Goal: Transaction & Acquisition: Obtain resource

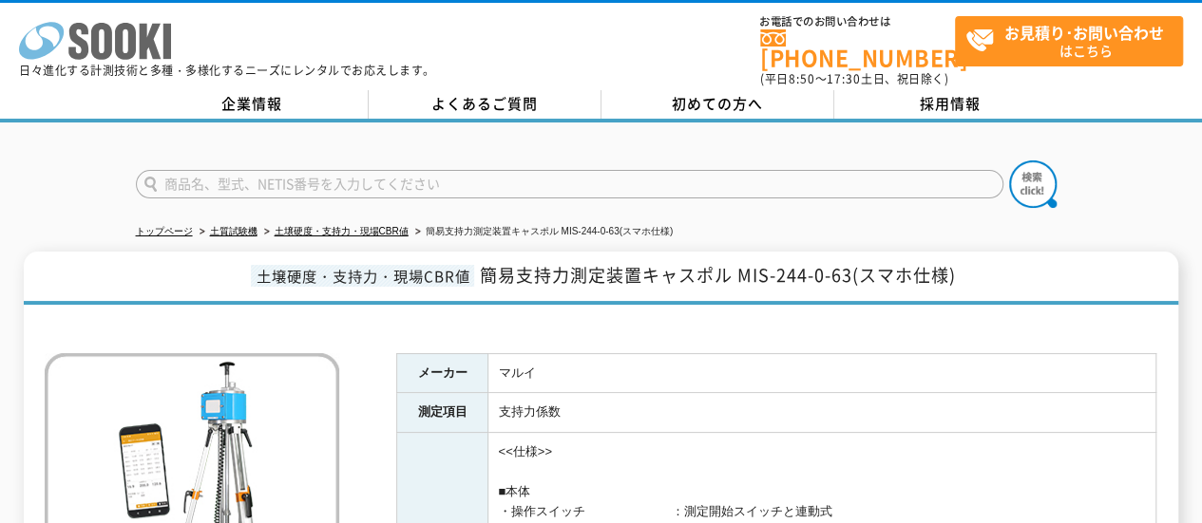
click at [127, 52] on icon at bounding box center [125, 41] width 21 height 37
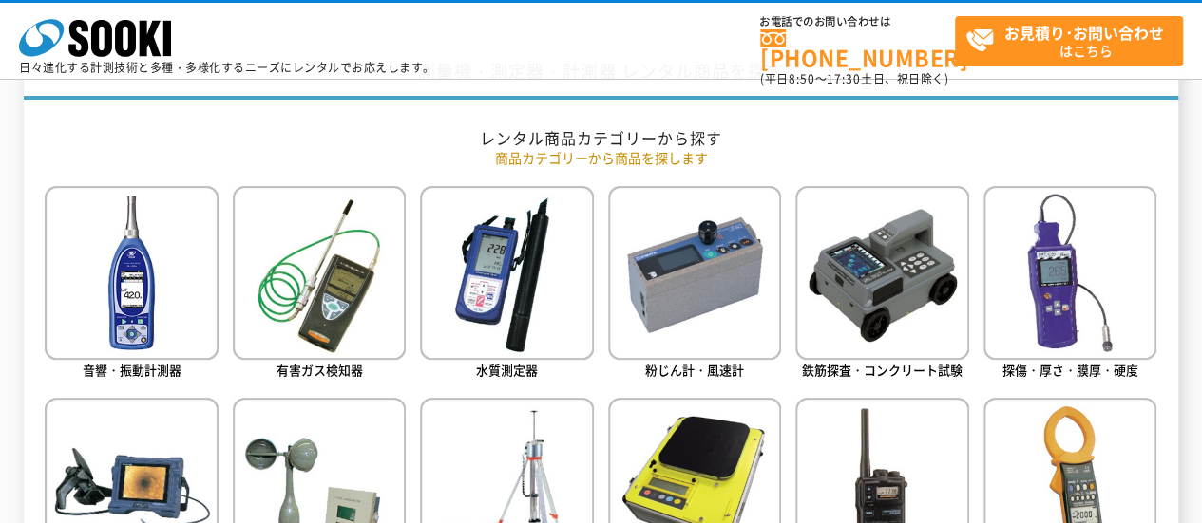
scroll to position [950, 0]
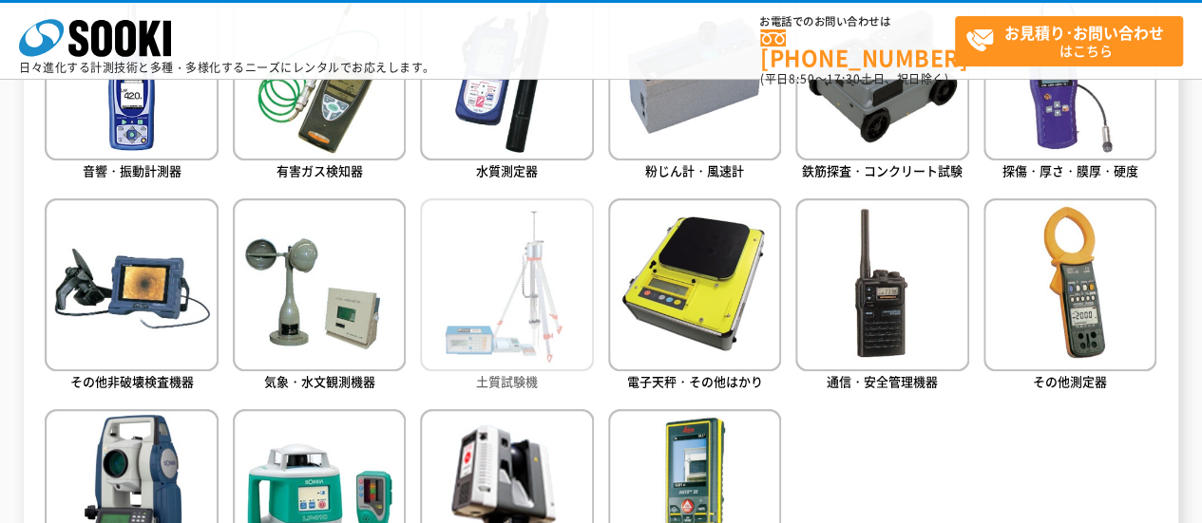
click at [496, 341] on img at bounding box center [506, 285] width 173 height 173
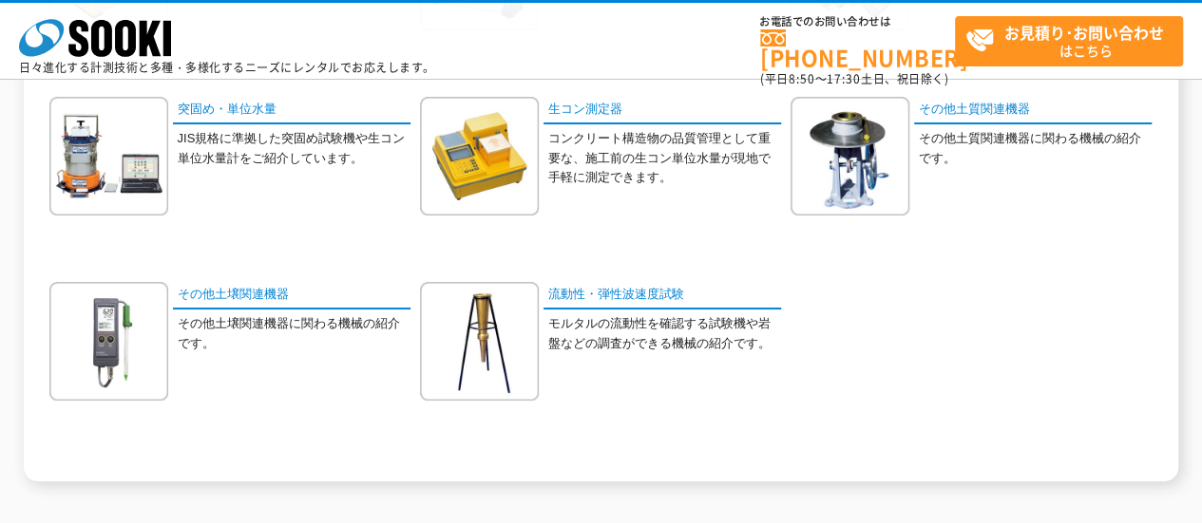
scroll to position [438, 0]
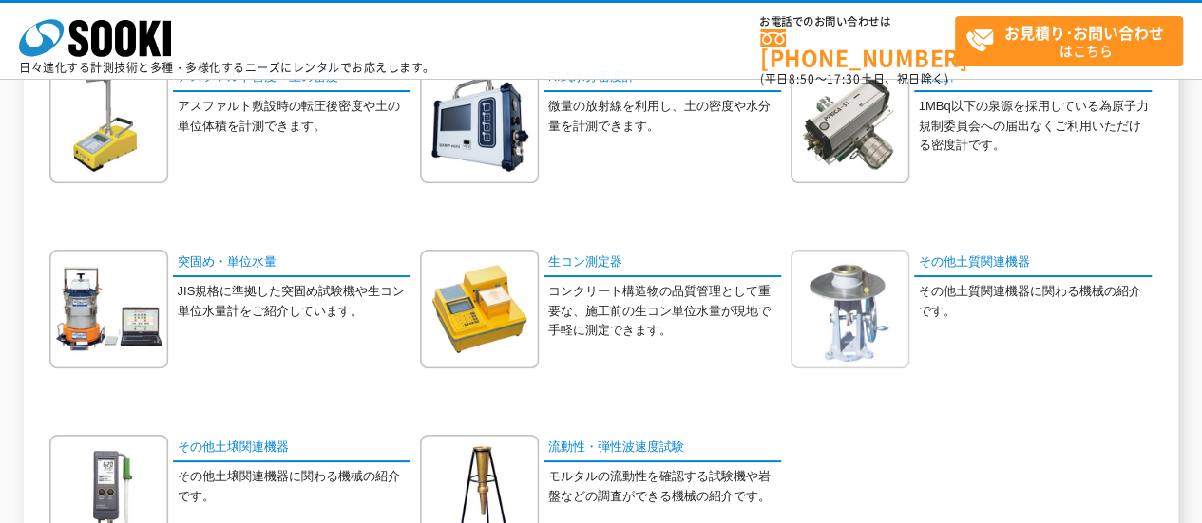
click at [866, 309] on img at bounding box center [849, 309] width 119 height 119
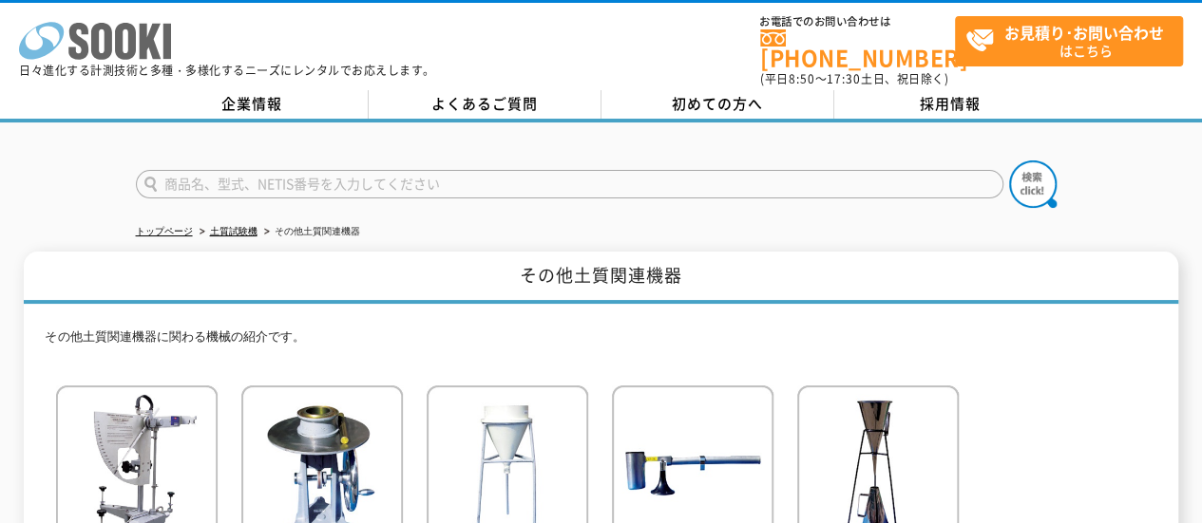
click at [139, 33] on icon "株式会社 ソーキ" at bounding box center [95, 41] width 152 height 38
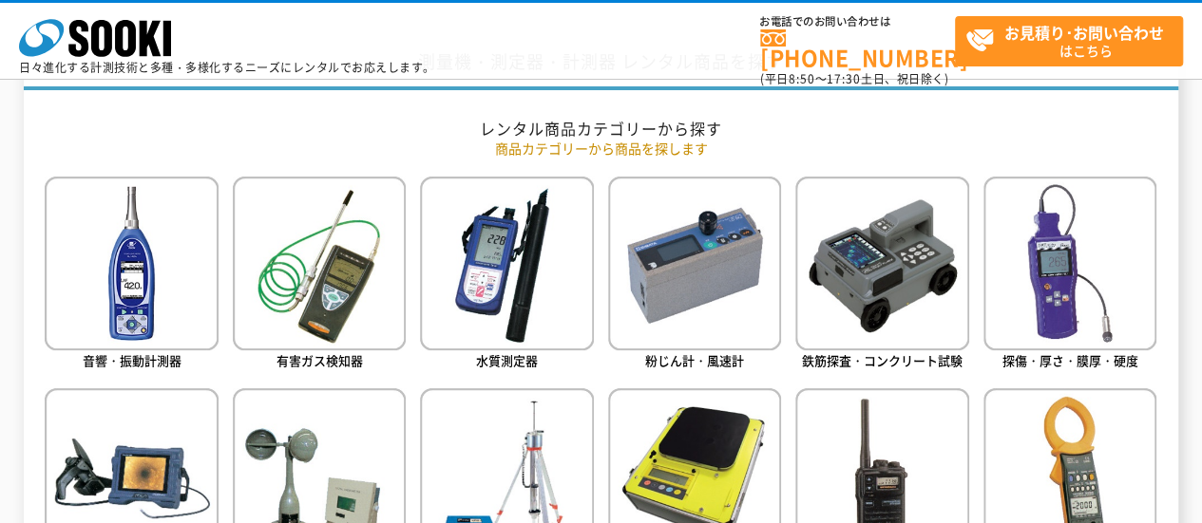
scroll to position [950, 0]
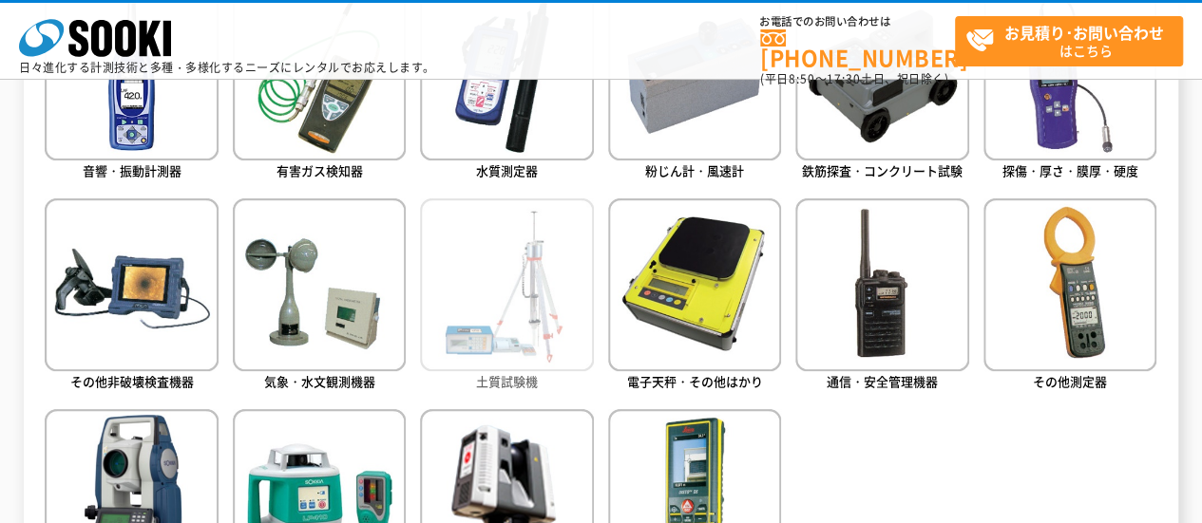
click at [517, 324] on img at bounding box center [506, 285] width 173 height 173
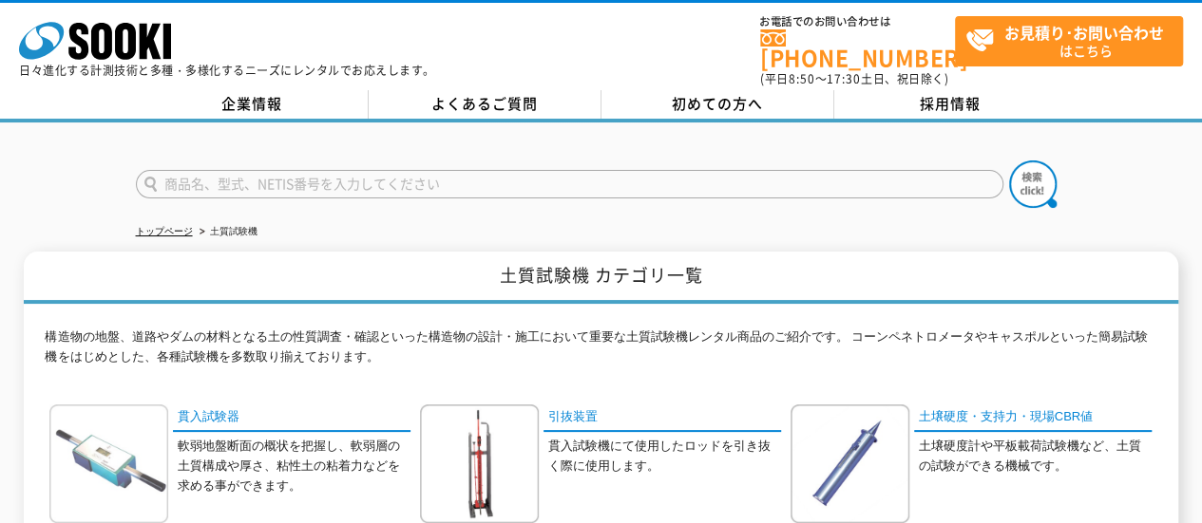
click at [129, 445] on img at bounding box center [108, 464] width 119 height 119
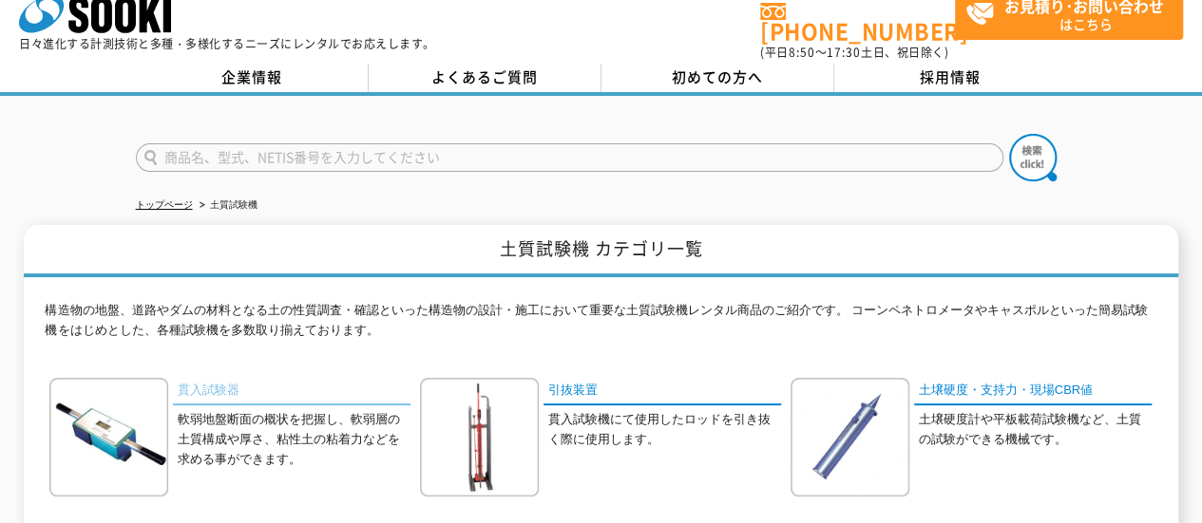
scroll to position [190, 0]
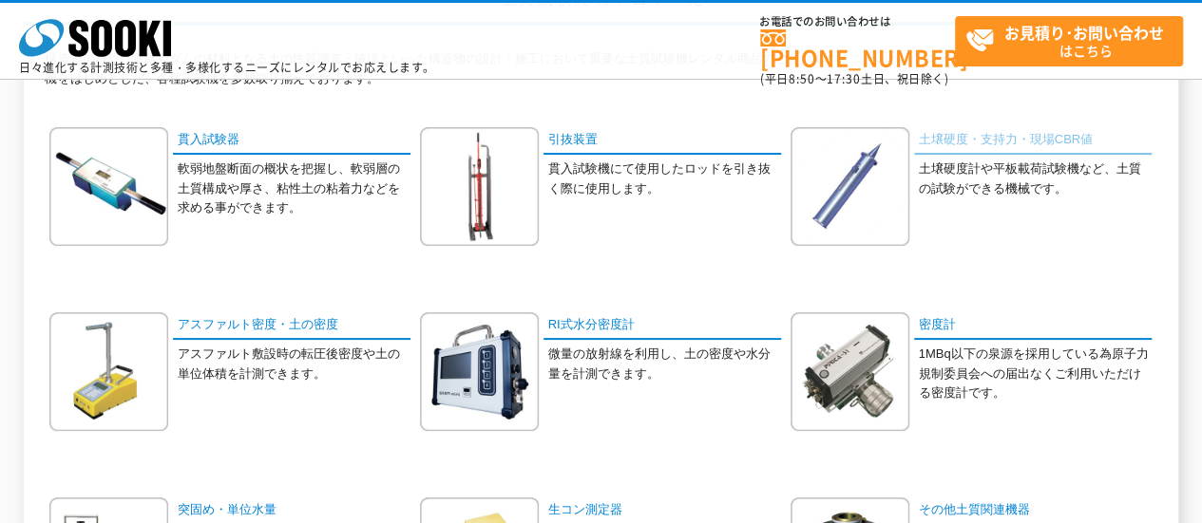
click at [953, 145] on link "土壌硬度・支持力・現場CBR値" at bounding box center [1032, 141] width 237 height 28
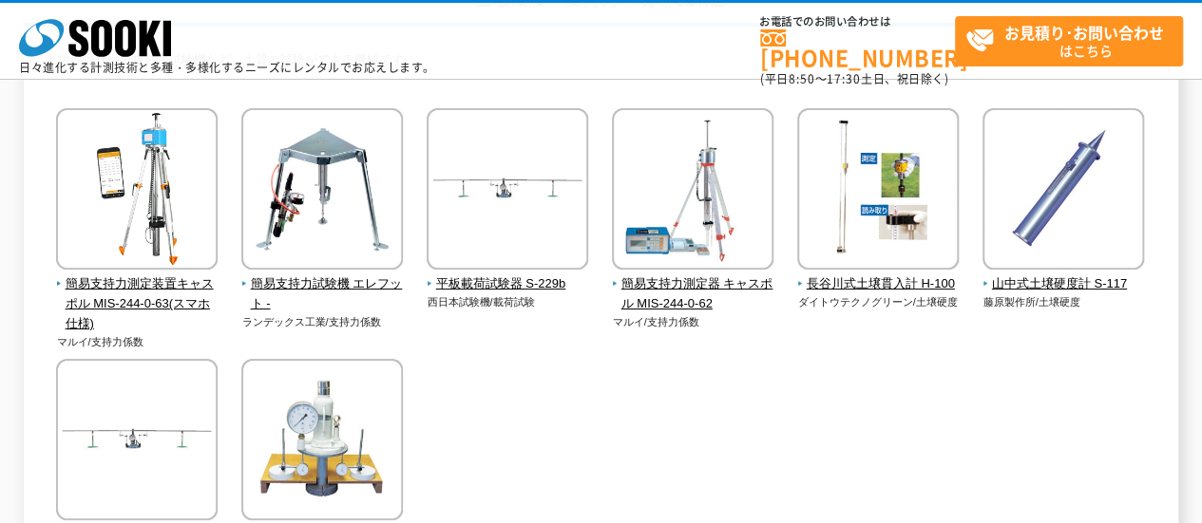
scroll to position [190, 0]
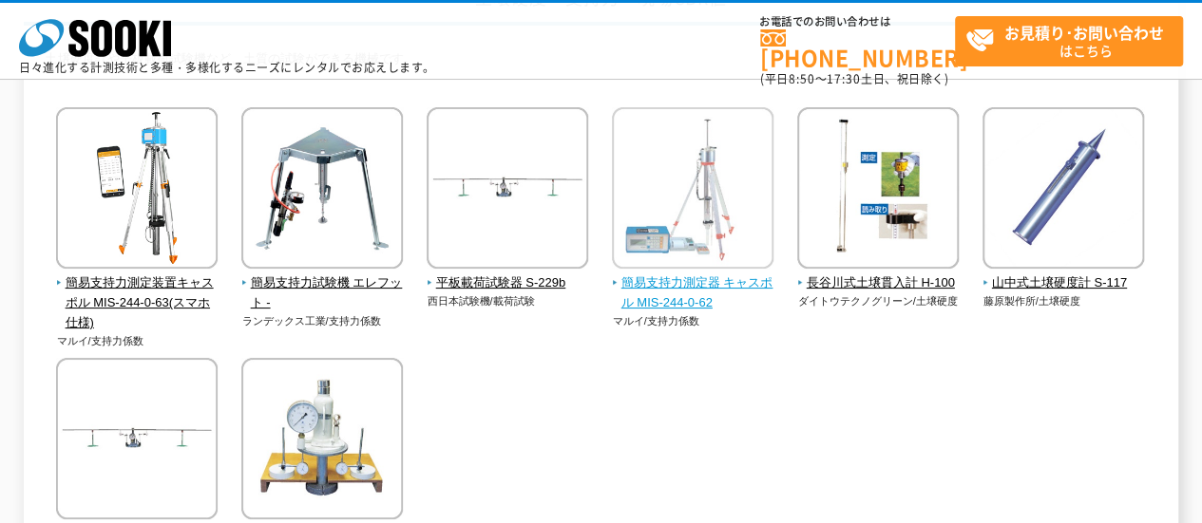
click at [665, 301] on span "簡易支持力測定器 キャスポル MIS-244-0-62" at bounding box center [693, 294] width 162 height 40
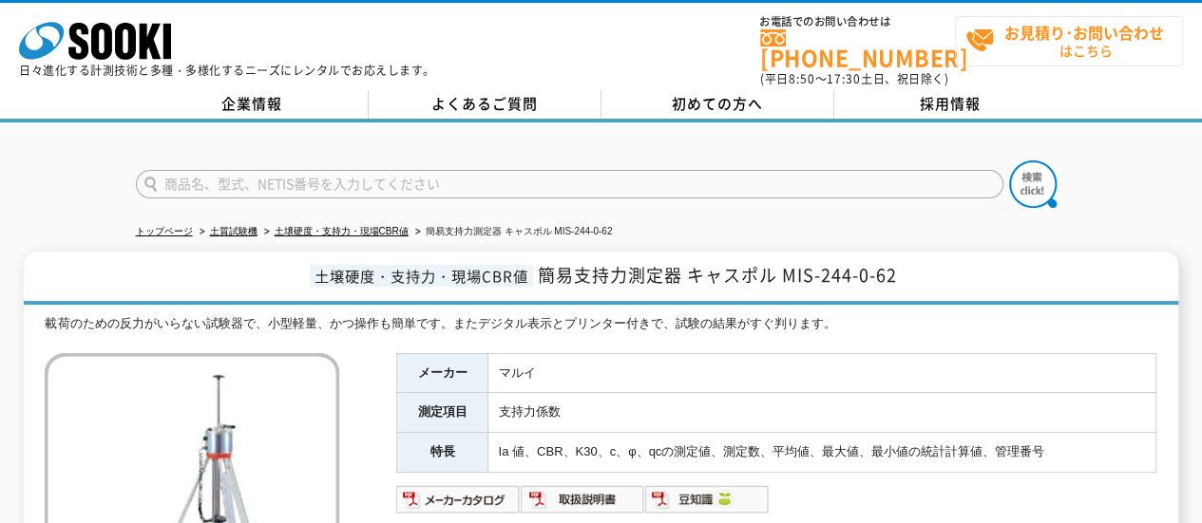
click at [1040, 53] on span "お見積り･お問い合わせ はこちら" at bounding box center [1073, 40] width 217 height 47
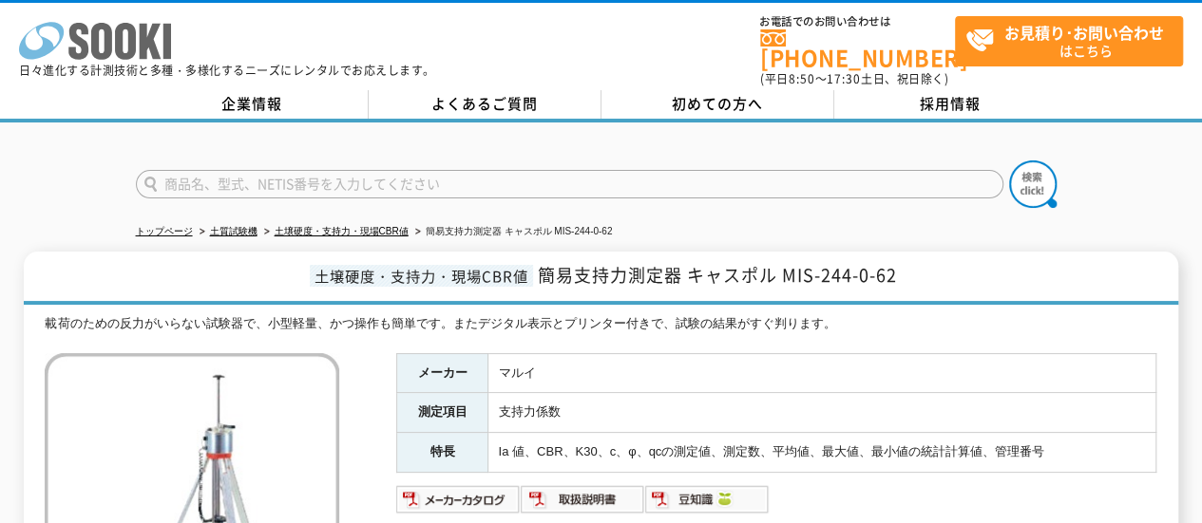
click at [98, 54] on icon at bounding box center [101, 41] width 21 height 37
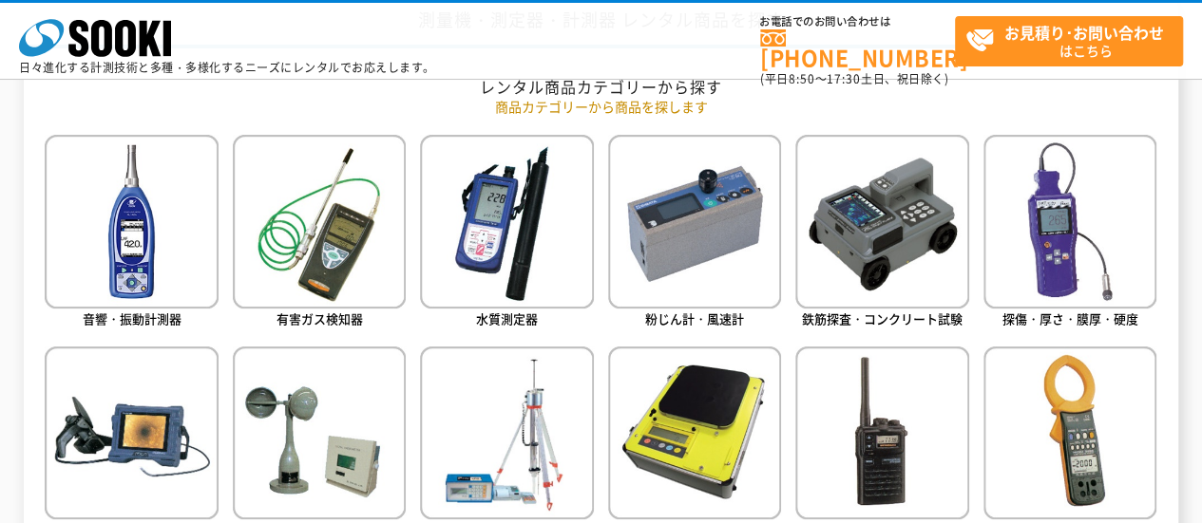
scroll to position [1045, 0]
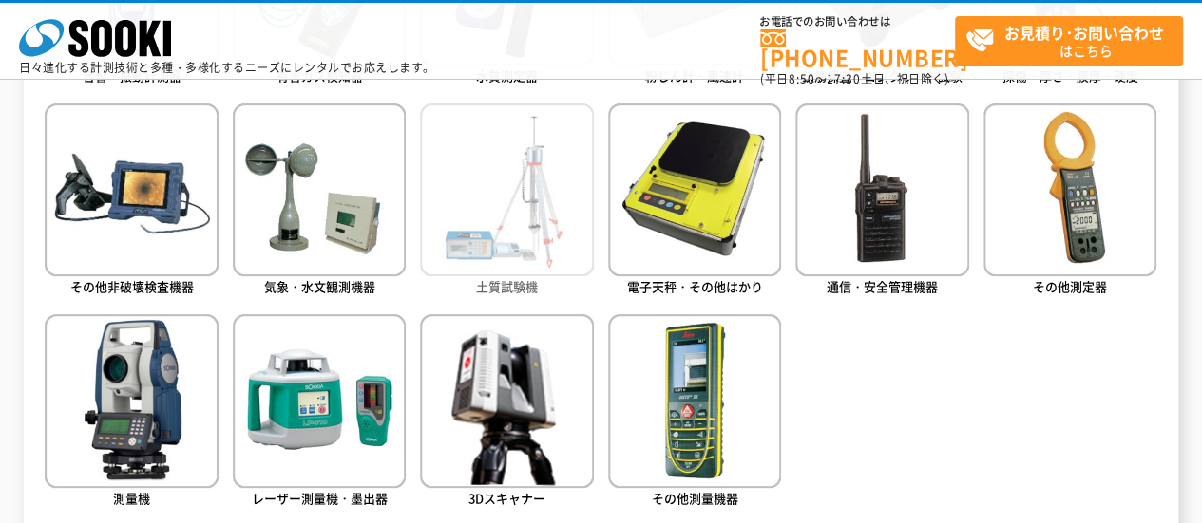
click at [525, 242] on img at bounding box center [506, 190] width 173 height 173
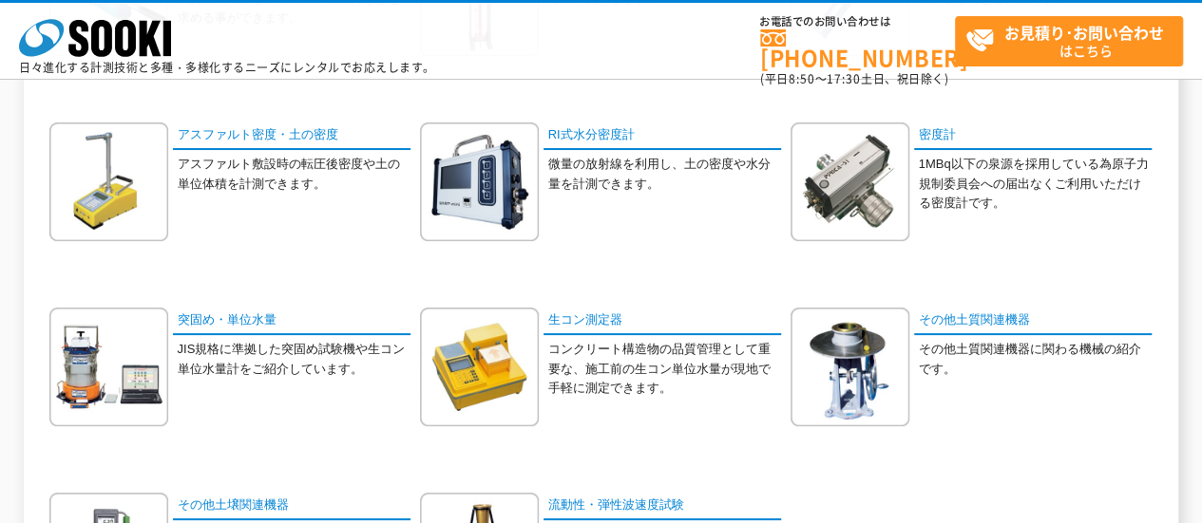
scroll to position [95, 0]
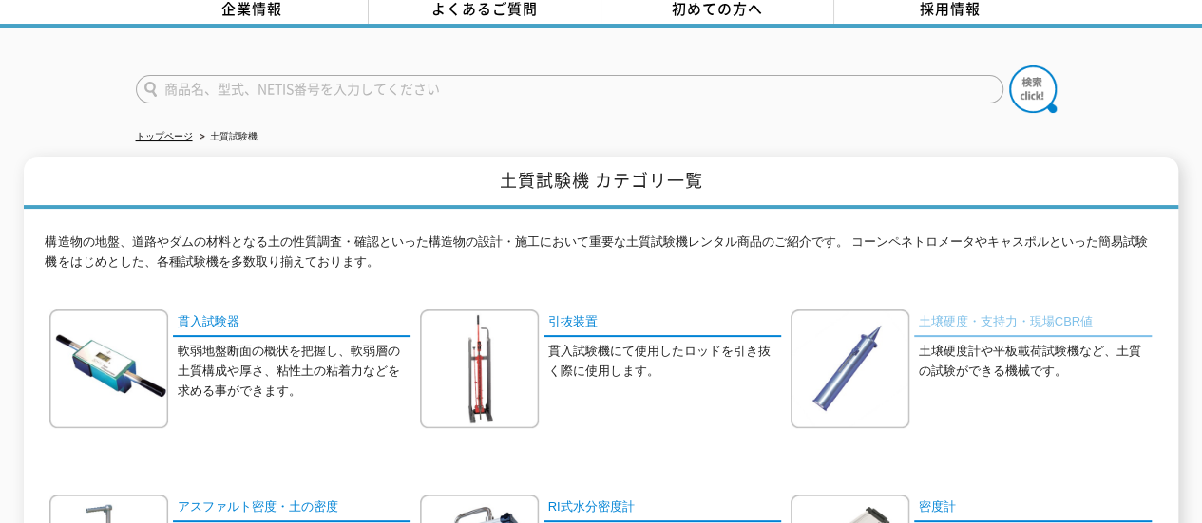
click at [982, 310] on link "土壌硬度・支持力・現場CBR値" at bounding box center [1032, 324] width 237 height 28
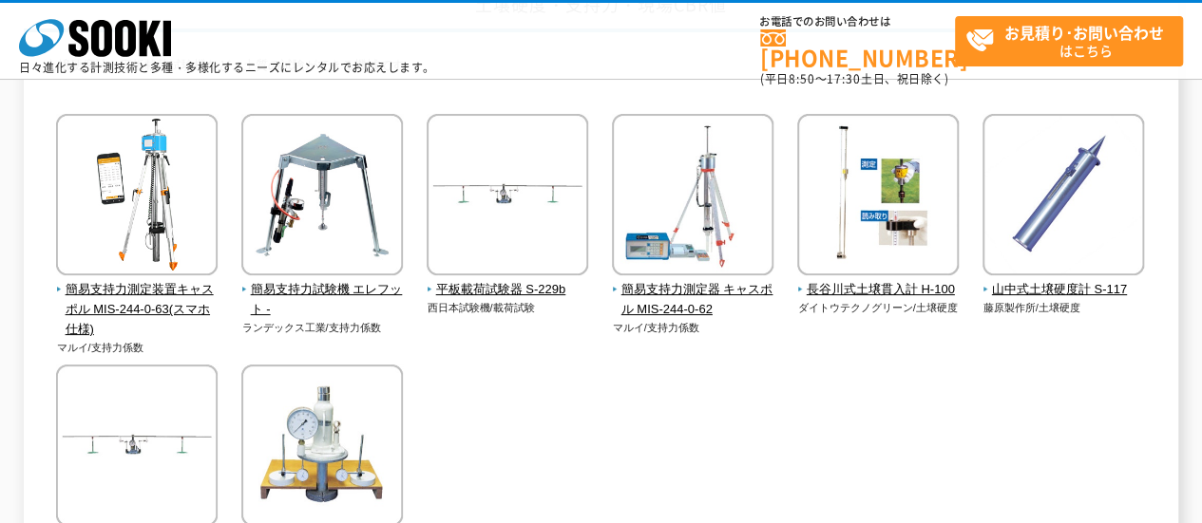
scroll to position [190, 0]
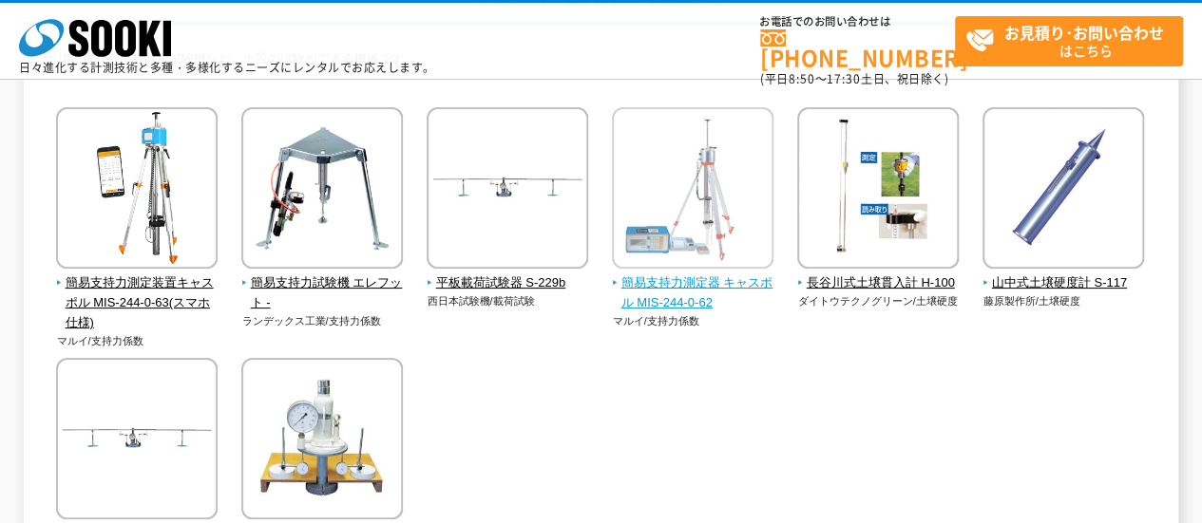
click at [706, 292] on span "簡易支持力測定器 キャスポル MIS-244-0-62" at bounding box center [693, 294] width 162 height 40
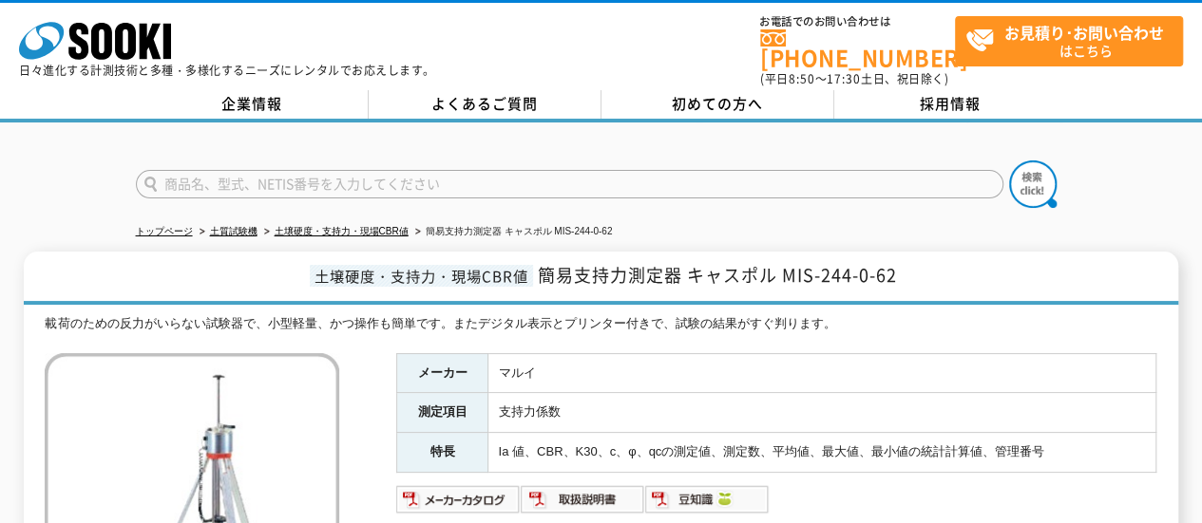
click at [1016, 8] on div "株式会社 ソーキ spMenu 日々進化する計測技術と多種・多様化するニーズにレンタルでお応えします。 お電話でのお問い合わせは [PHONE_NUMBER]…" at bounding box center [601, 45] width 1202 height 85
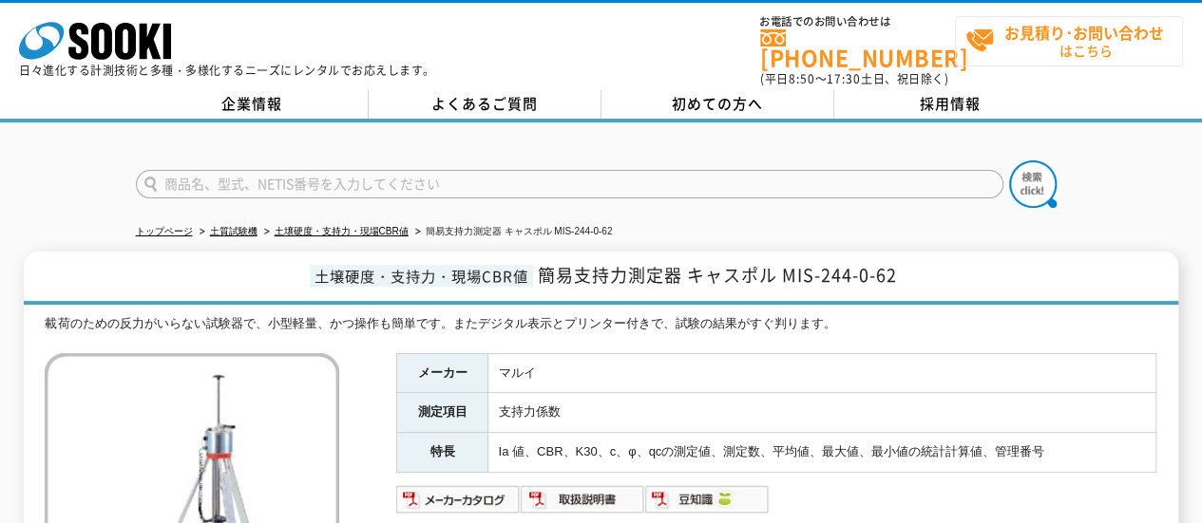
click at [1007, 41] on strong "お見積り･お問い合わせ" at bounding box center [1084, 32] width 160 height 23
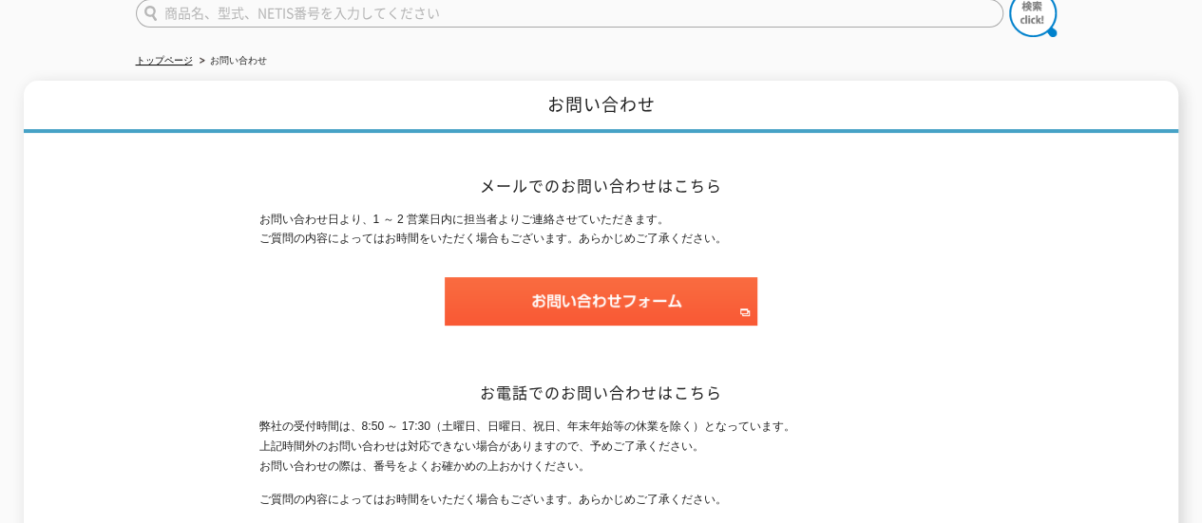
scroll to position [190, 0]
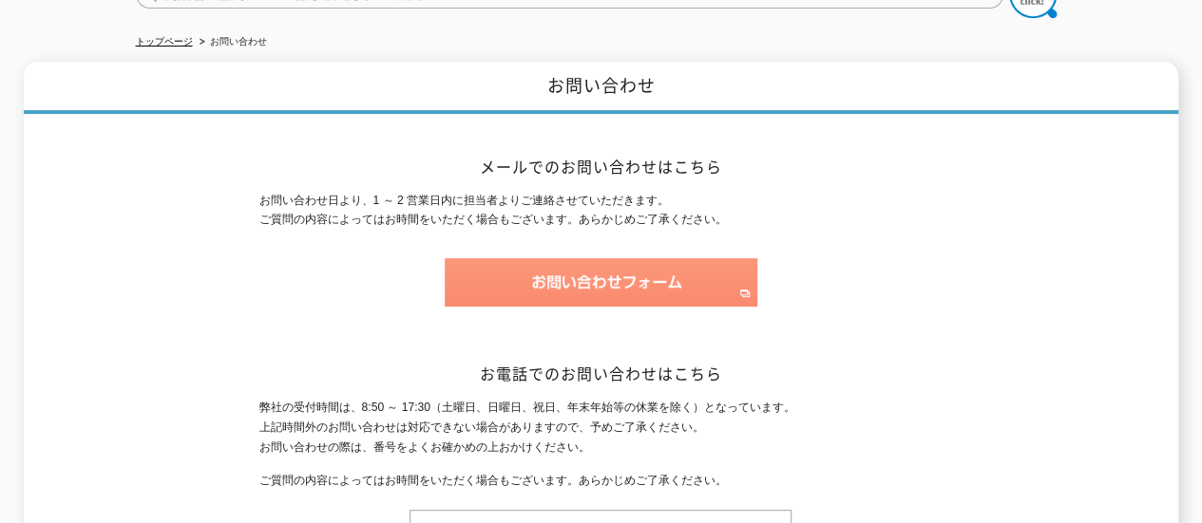
click at [597, 281] on img at bounding box center [601, 282] width 313 height 48
